Goal: Check status

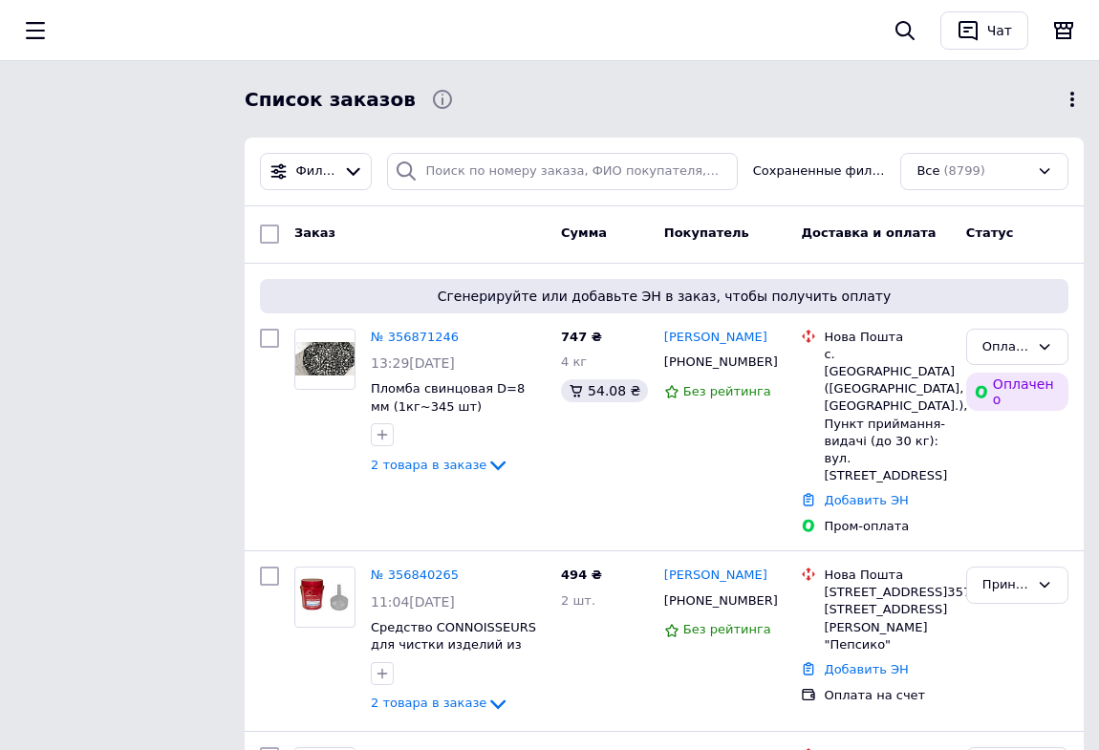
click at [1040, 164] on div "Все (8799)" at bounding box center [984, 171] width 168 height 37
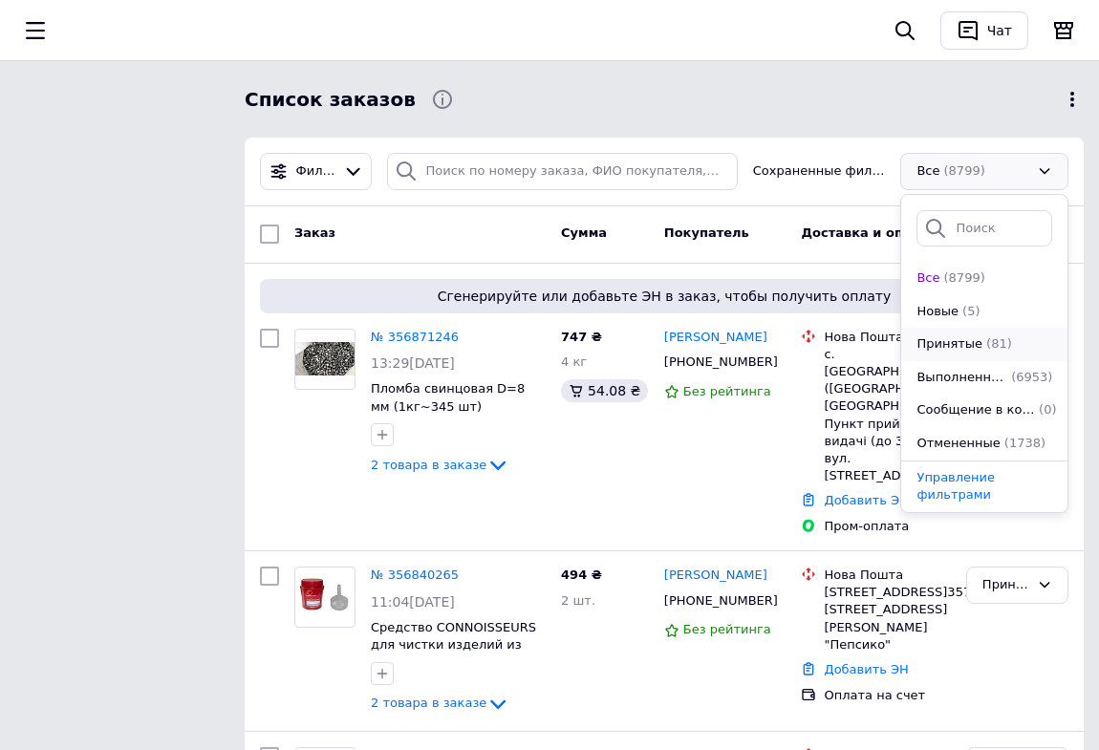
click at [949, 340] on span "Принятые" at bounding box center [949, 344] width 66 height 18
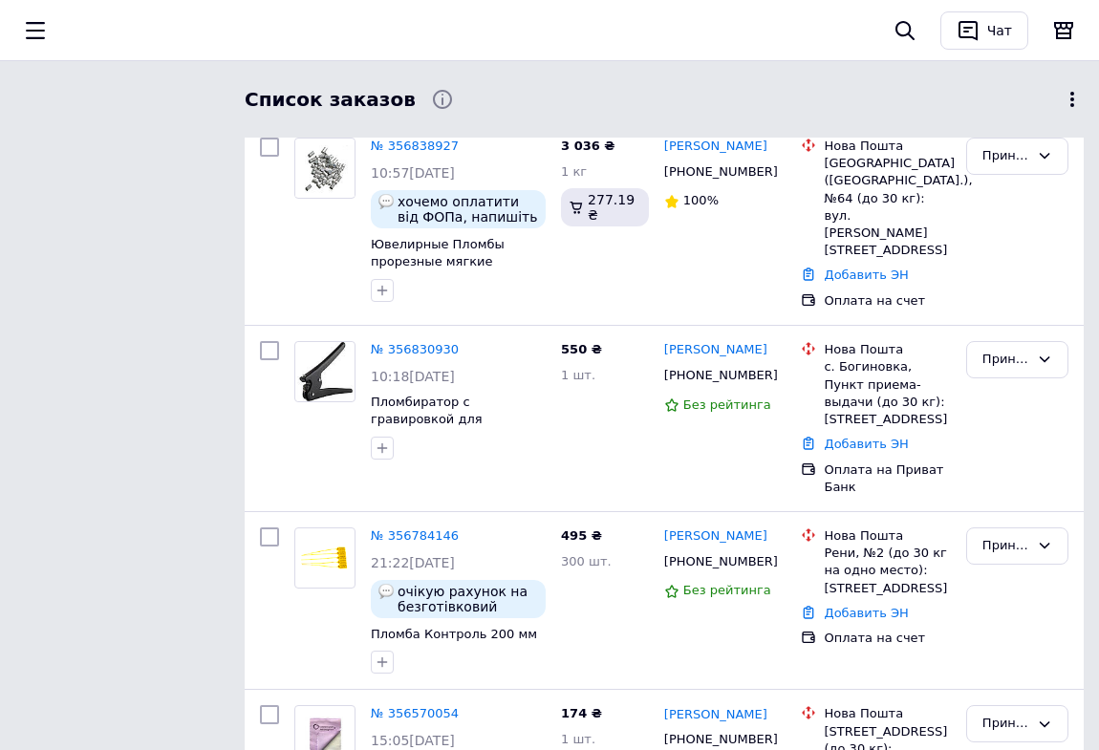
scroll to position [434, 0]
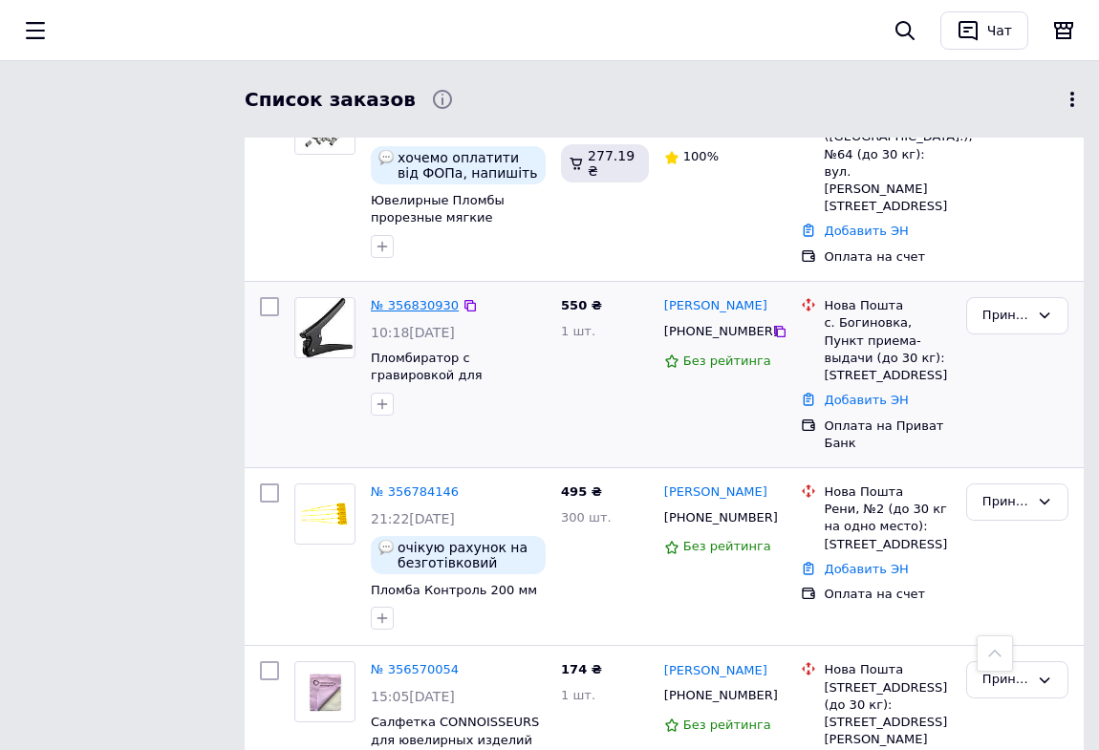
click at [415, 303] on link "№ 356830930" at bounding box center [415, 305] width 88 height 14
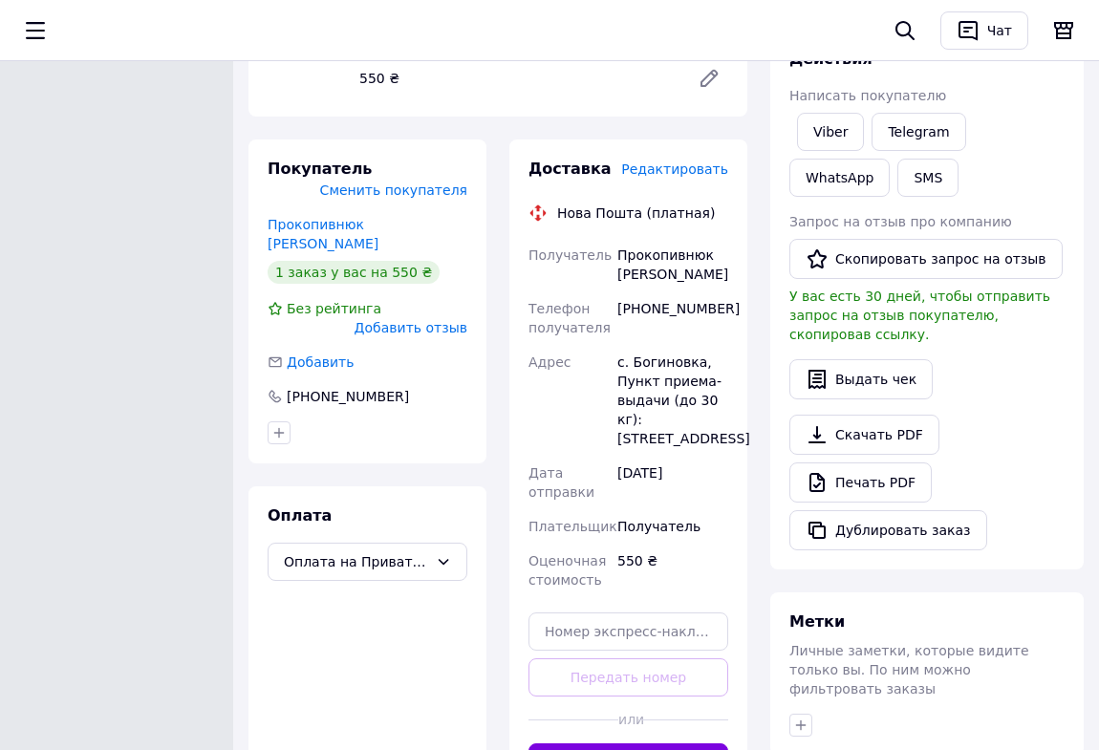
scroll to position [434, 0]
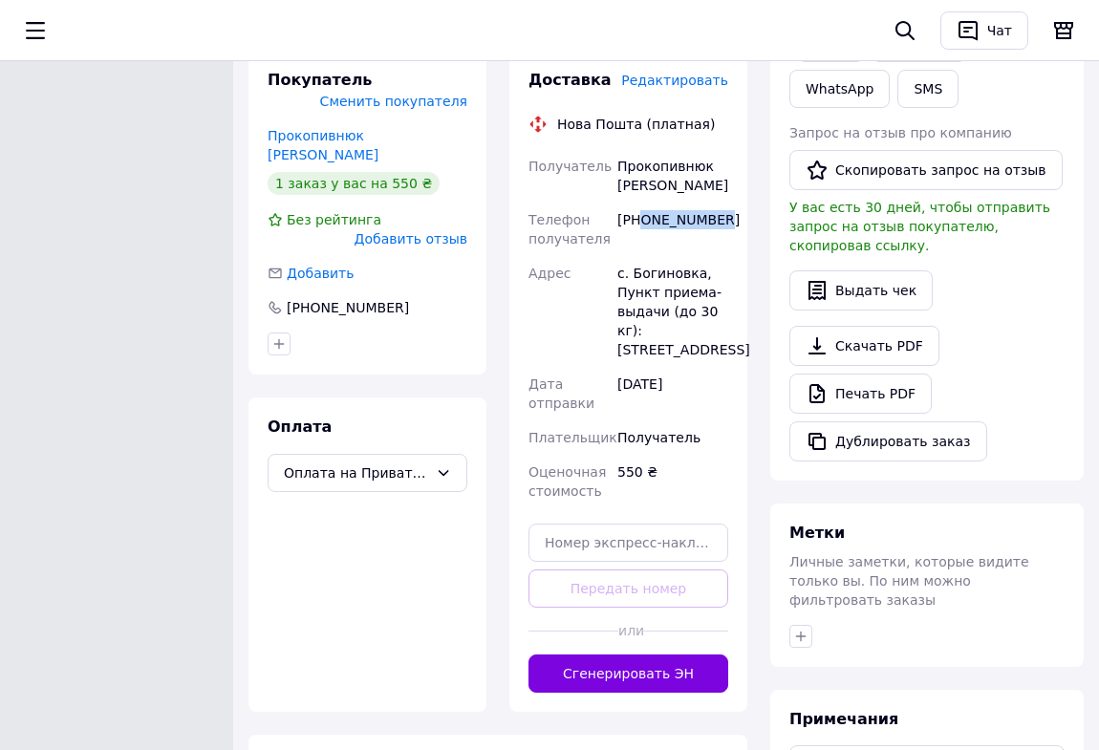
drag, startPoint x: 642, startPoint y: 219, endPoint x: 737, endPoint y: 219, distance: 94.6
click at [737, 219] on div "Доставка Редактировать Нова Пошта (платная) Получатель Прокопивнюк [PERSON_NAME…" at bounding box center [628, 381] width 238 height 661
copy div "0986329357"
drag, startPoint x: 619, startPoint y: 166, endPoint x: 697, endPoint y: 179, distance: 79.3
click at [697, 179] on div "Прокопивнюк [PERSON_NAME]" at bounding box center [672, 175] width 118 height 53
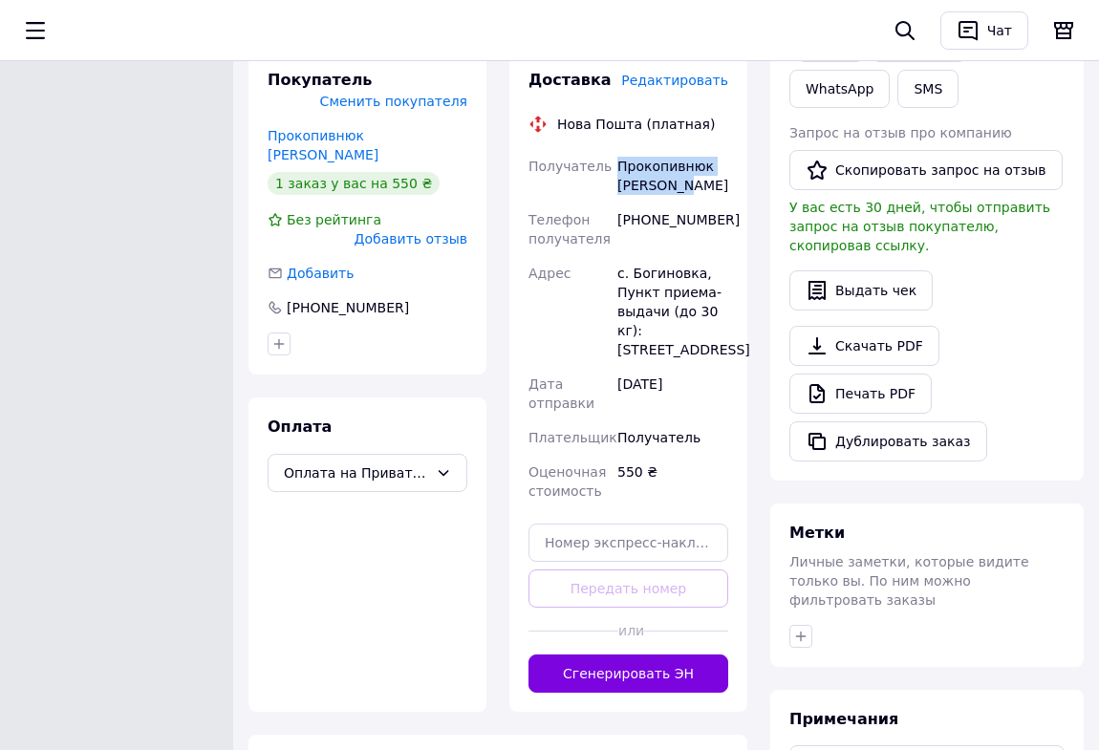
copy div "Прокопивнюк [PERSON_NAME]"
drag, startPoint x: 630, startPoint y: 273, endPoint x: 717, endPoint y: 273, distance: 87.9
click at [717, 273] on div "с. Богиновка, Пункт приема-выдачи (до 30 кг): [STREET_ADDRESS]" at bounding box center [672, 311] width 118 height 111
copy div "Богиновка,"
